Goal: Information Seeking & Learning: Learn about a topic

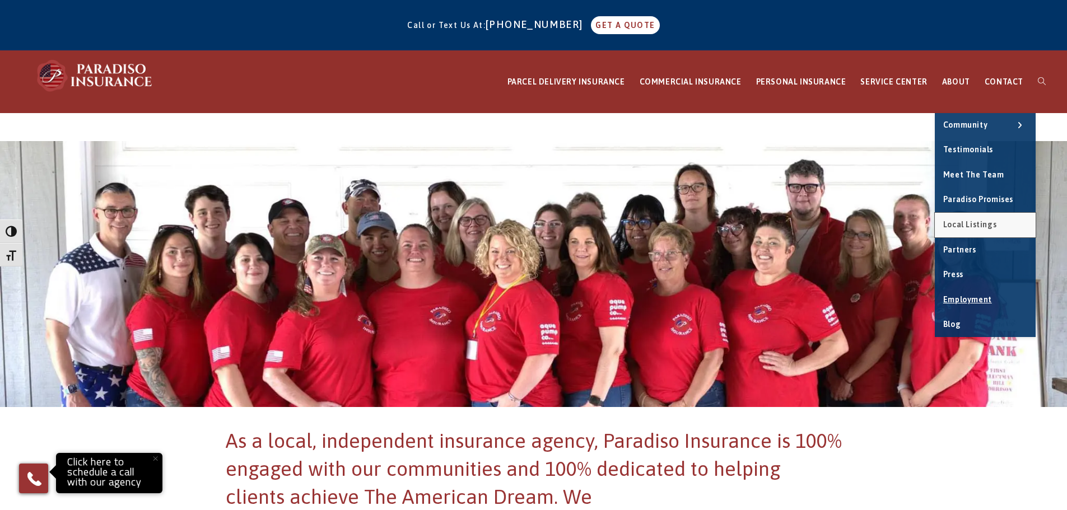
click at [993, 223] on span "Local Listings" at bounding box center [969, 224] width 53 height 9
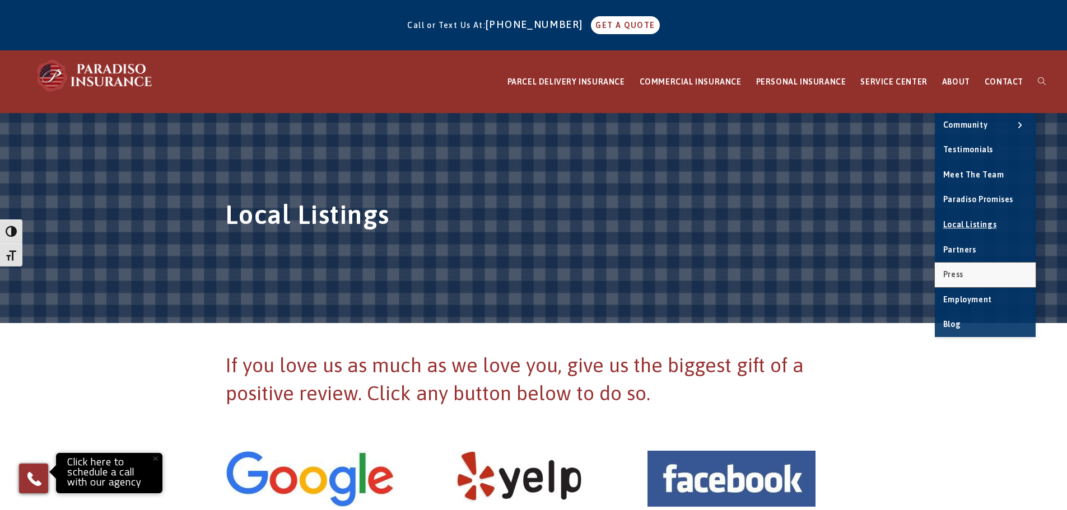
click at [986, 276] on link "Press" at bounding box center [985, 275] width 101 height 25
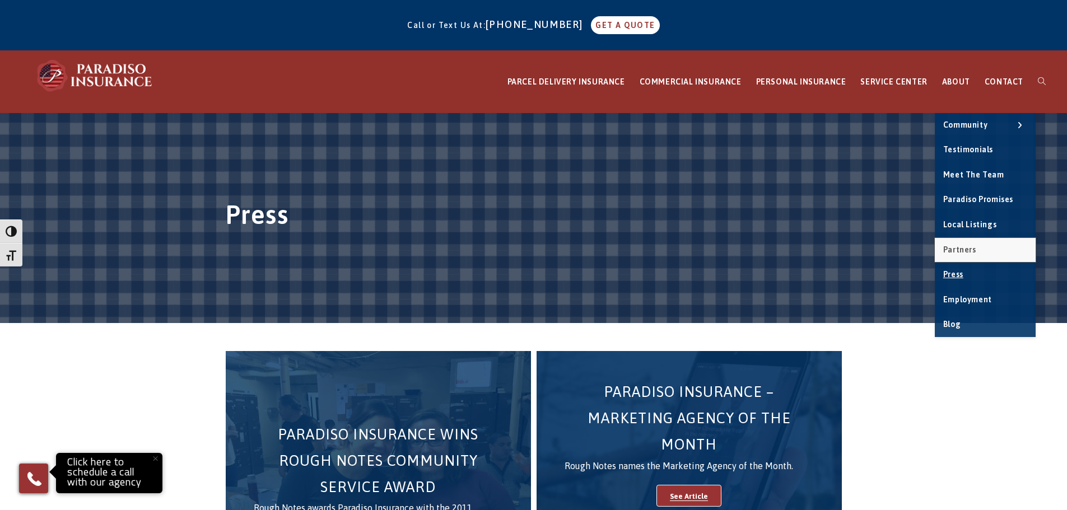
click at [970, 254] on span "Partners" at bounding box center [959, 249] width 33 height 9
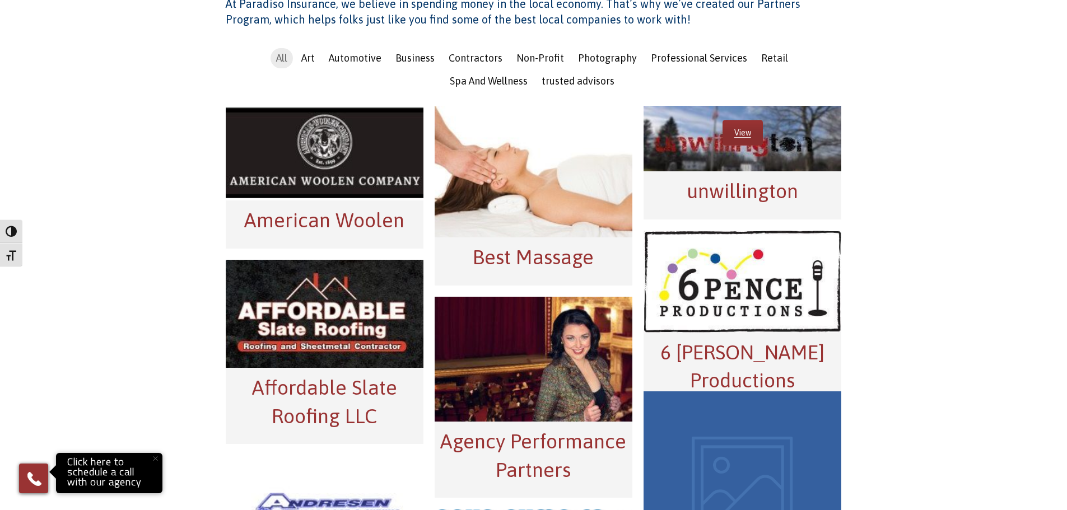
scroll to position [448, 0]
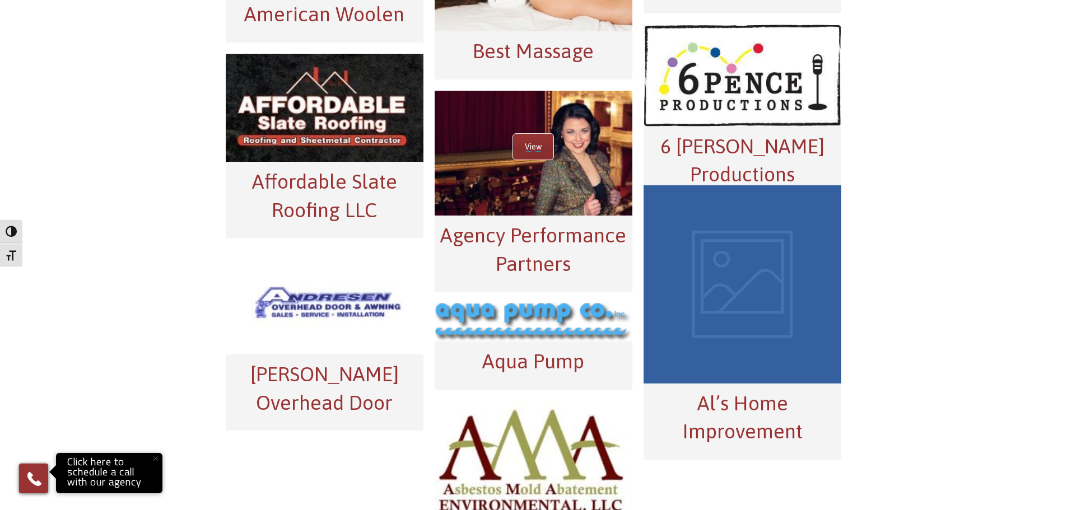
click at [541, 150] on link "View" at bounding box center [533, 147] width 40 height 26
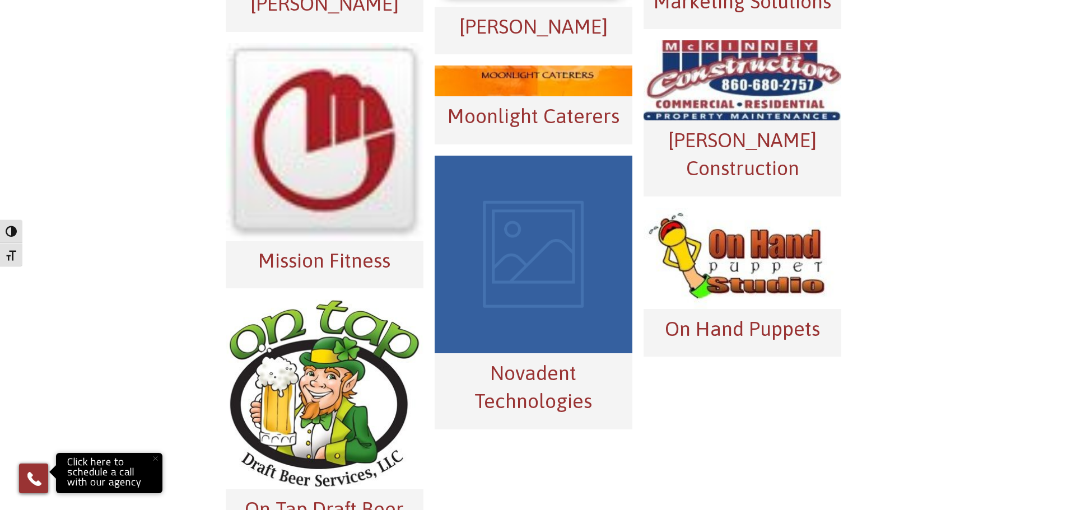
scroll to position [4695, 0]
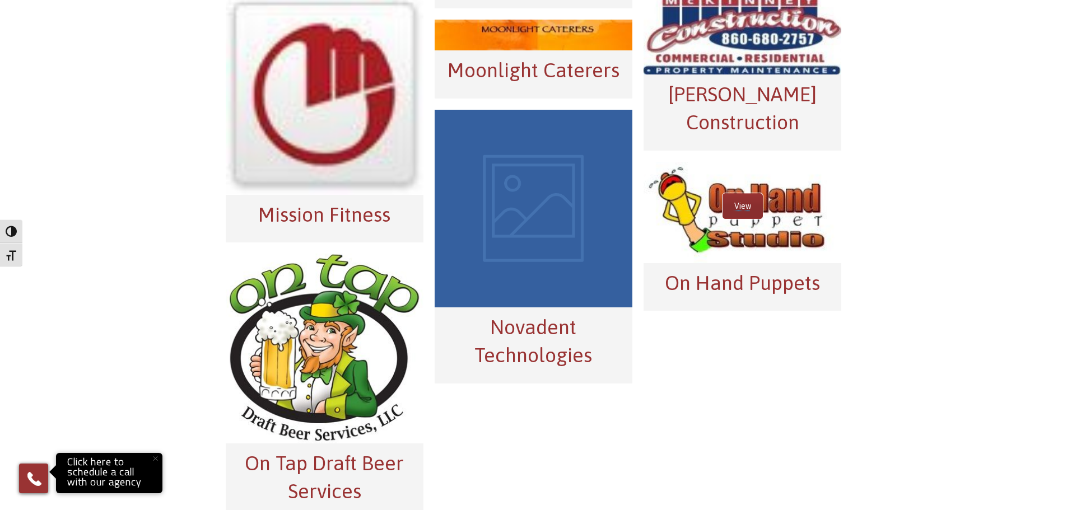
click at [743, 193] on link "View" at bounding box center [743, 206] width 40 height 26
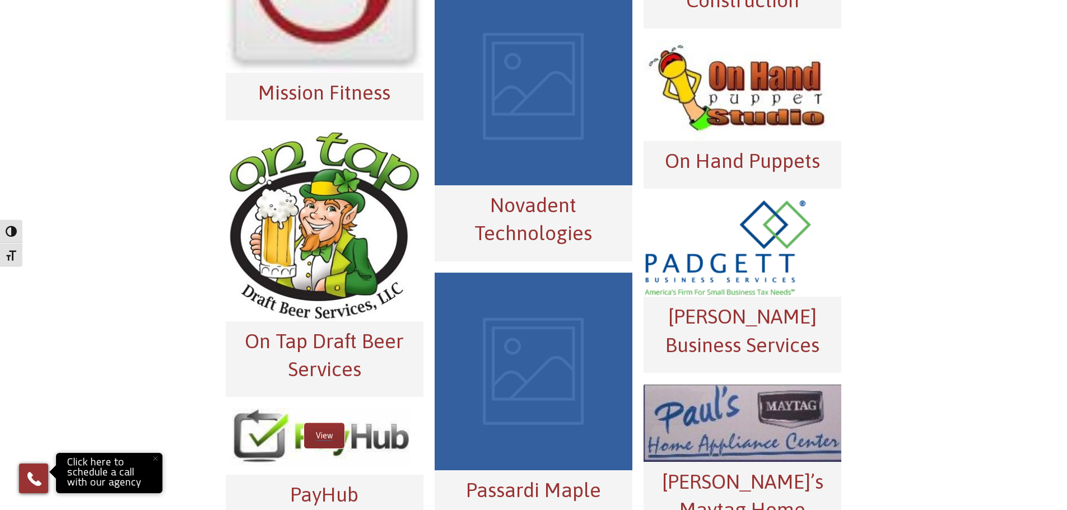
click at [331, 423] on link "View" at bounding box center [324, 436] width 40 height 26
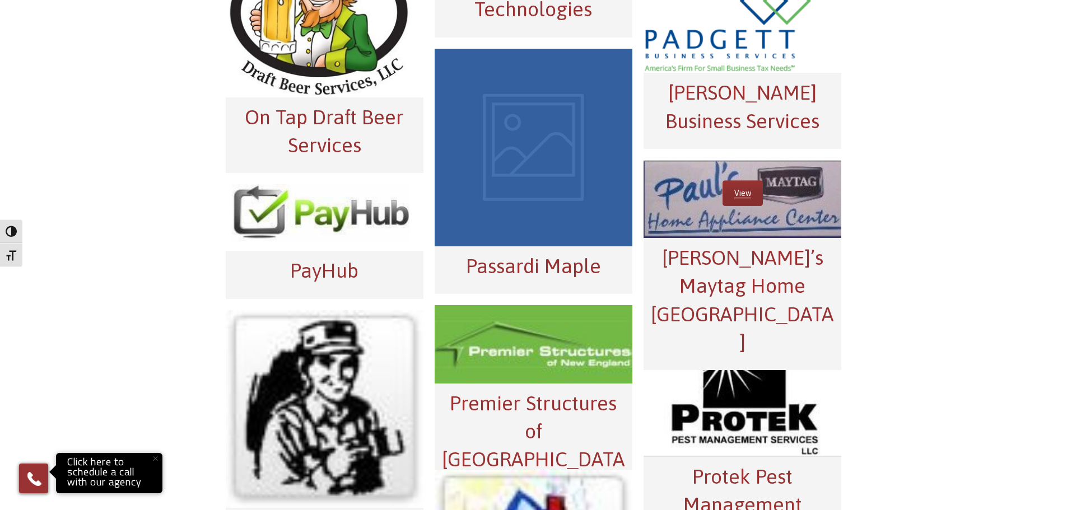
scroll to position [5110, 0]
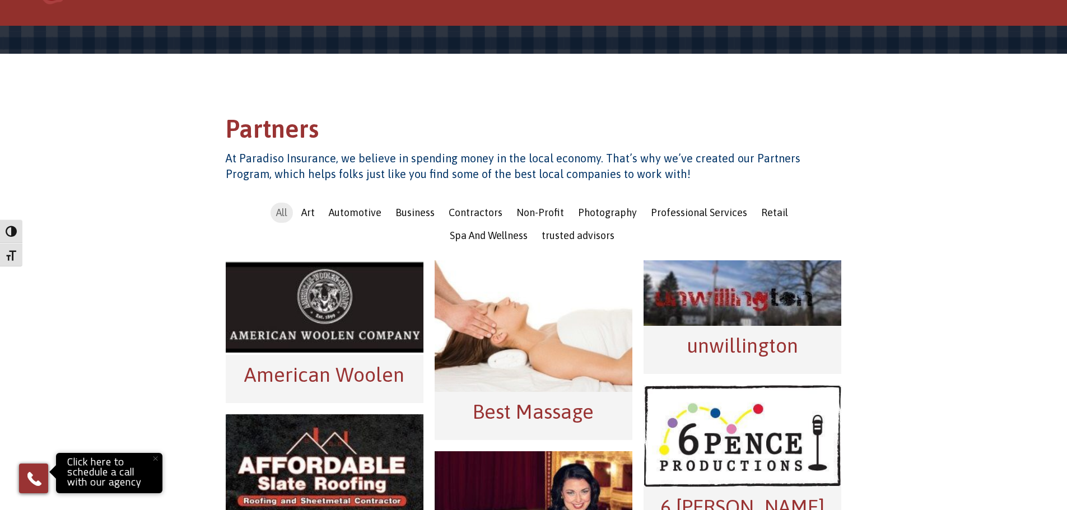
scroll to position [0, 0]
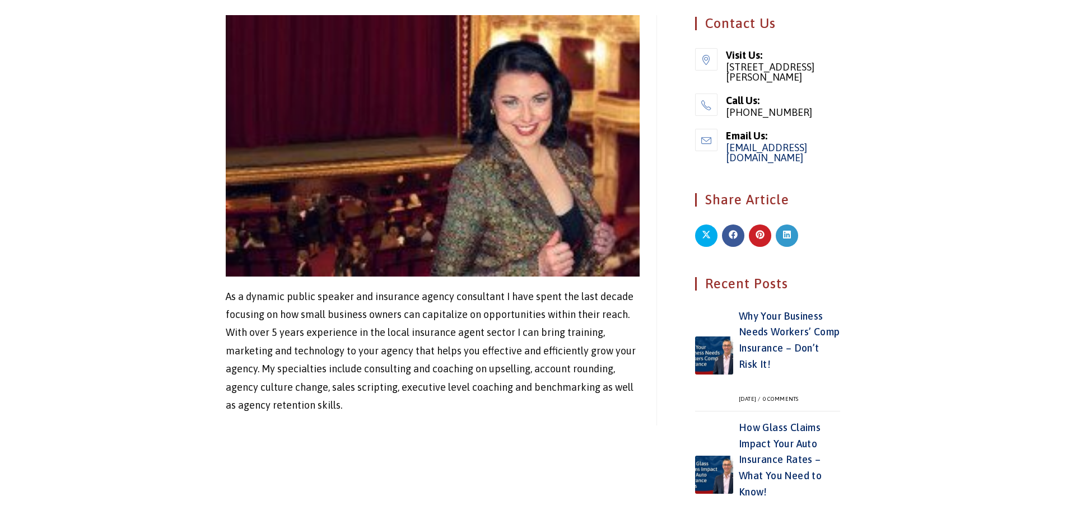
scroll to position [393, 0]
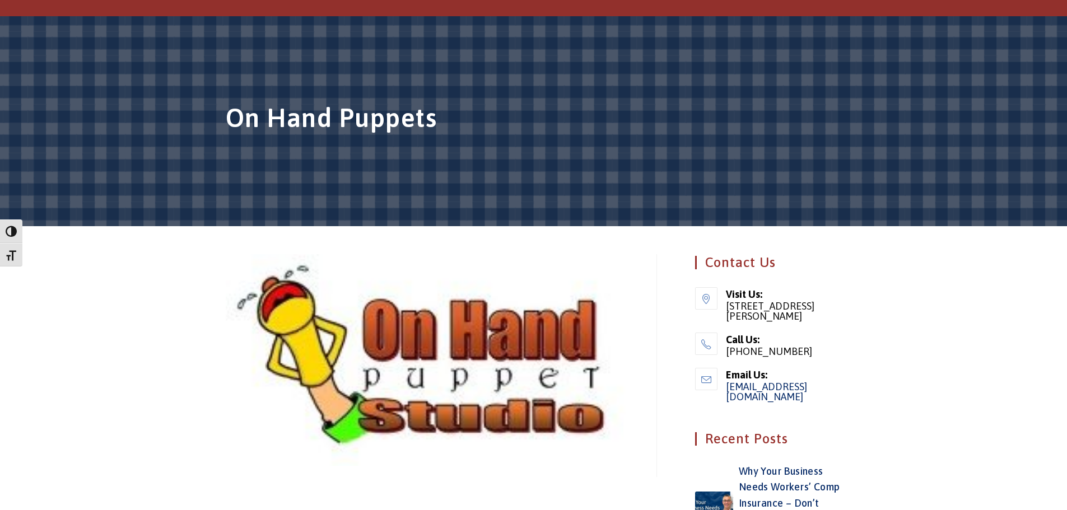
scroll to position [280, 0]
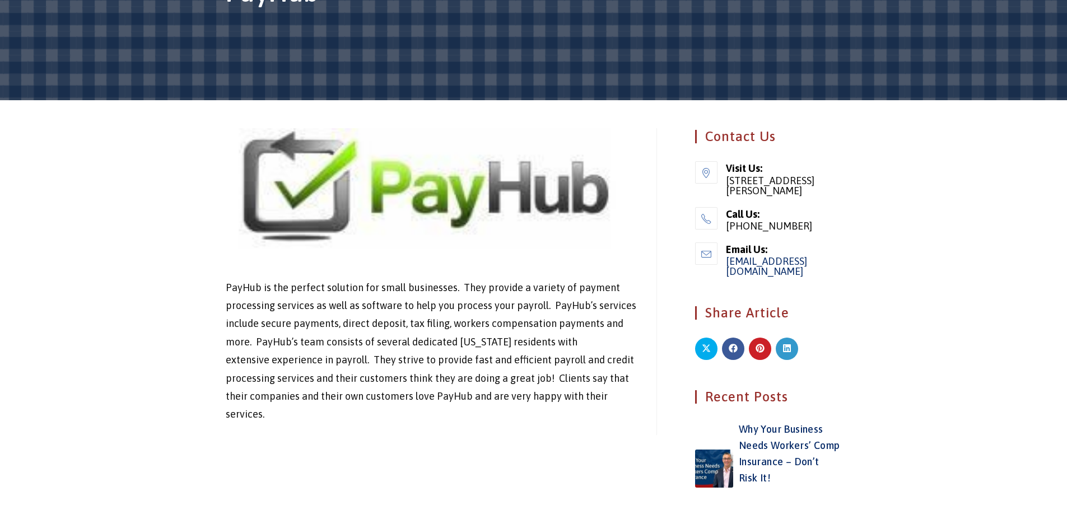
scroll to position [337, 0]
